Goal: Task Accomplishment & Management: Use online tool/utility

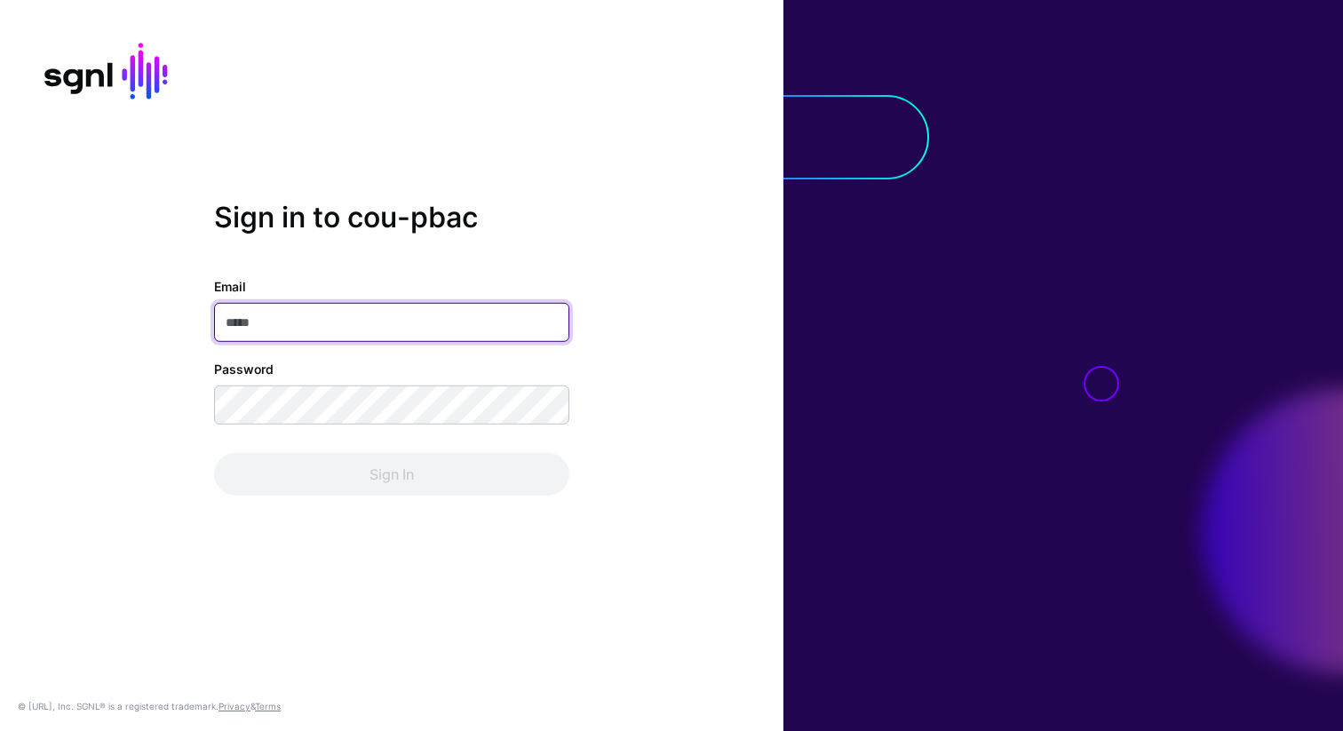
type input "**********"
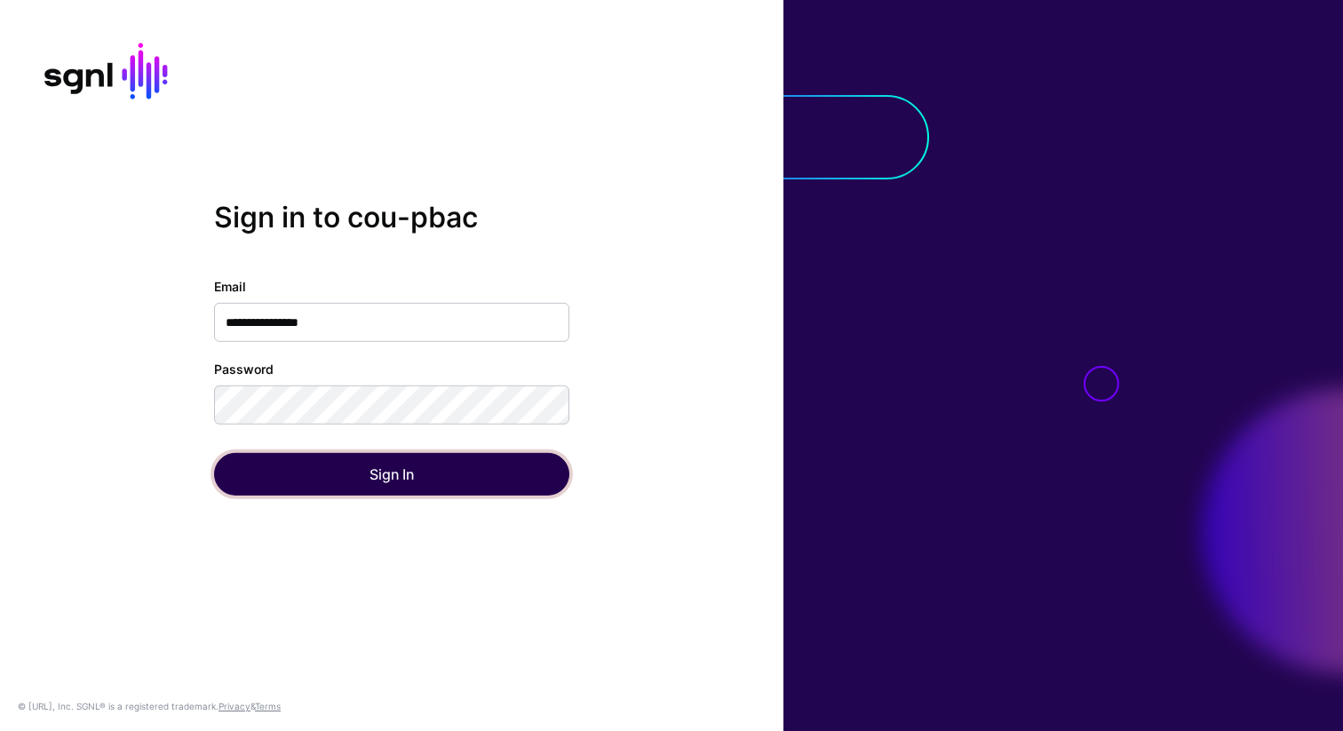
click at [370, 482] on button "Sign In" at bounding box center [391, 474] width 355 height 43
